Goal: Task Accomplishment & Management: Manage account settings

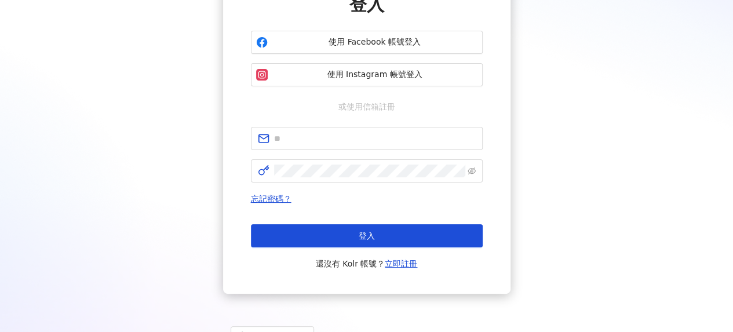
scroll to position [116, 0]
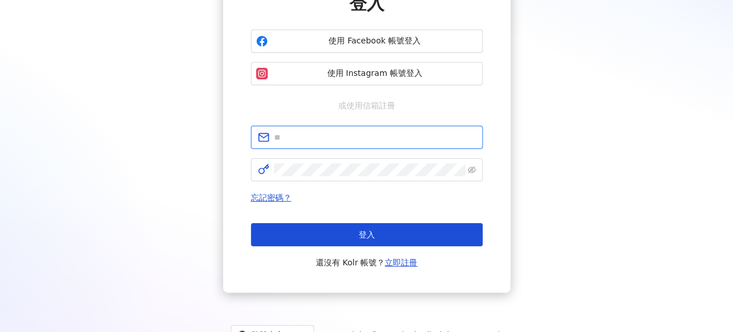
drag, startPoint x: 324, startPoint y: 139, endPoint x: 329, endPoint y: 143, distance: 6.2
click at [324, 139] on input "text" at bounding box center [375, 137] width 202 height 13
type input "**********"
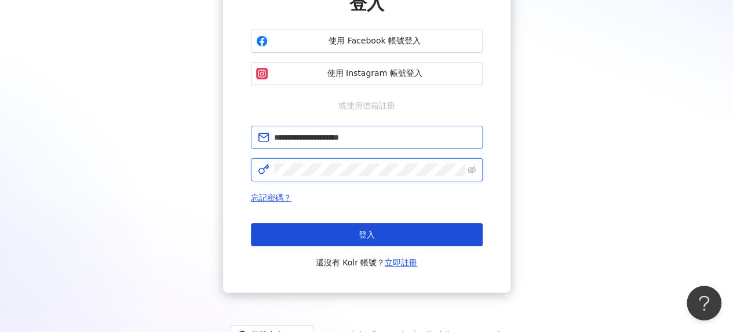
scroll to position [0, 0]
click button "登入" at bounding box center [367, 234] width 232 height 23
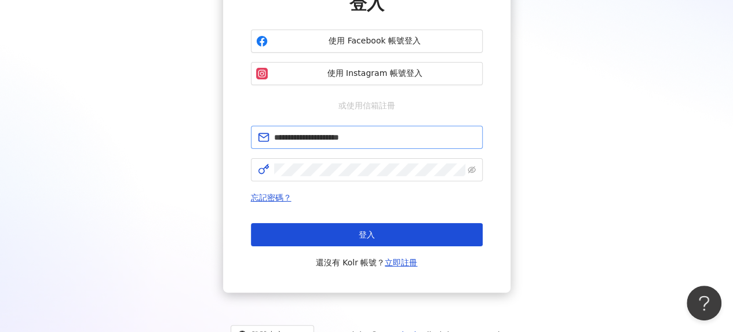
scroll to position [53, 0]
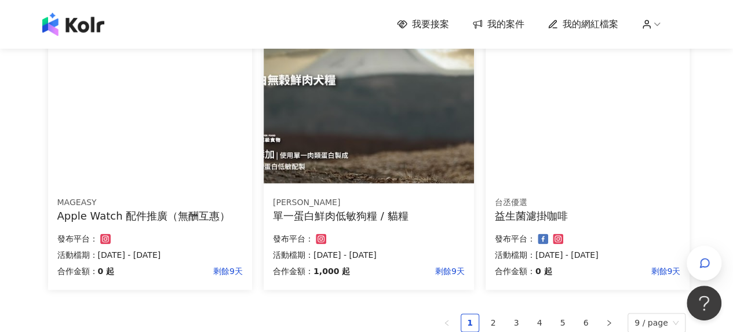
scroll to position [754, 0]
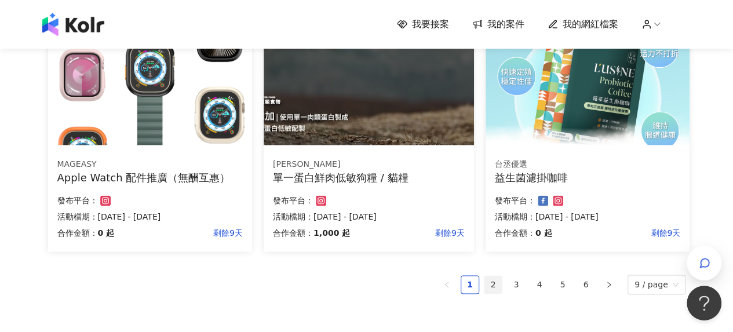
click at [493, 287] on link "2" at bounding box center [493, 284] width 17 height 17
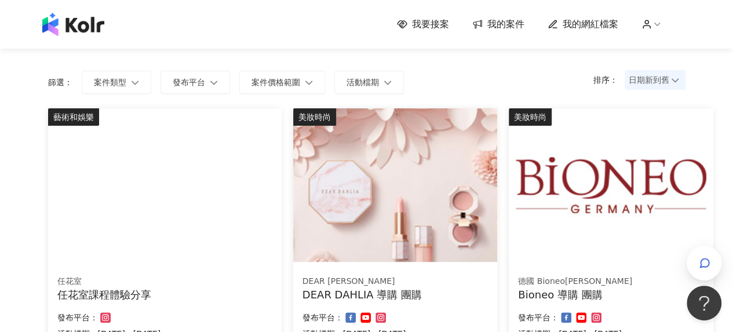
scroll to position [0, 0]
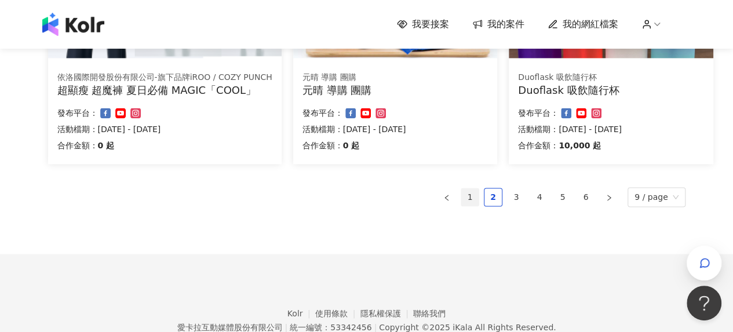
click at [478, 198] on link "1" at bounding box center [469, 196] width 17 height 17
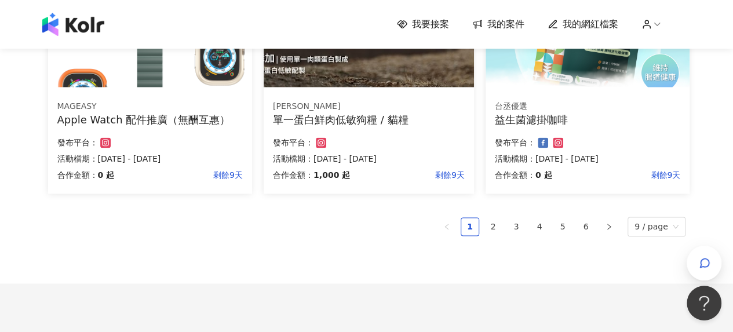
scroll to position [841, 0]
